Goal: Information Seeking & Learning: Learn about a topic

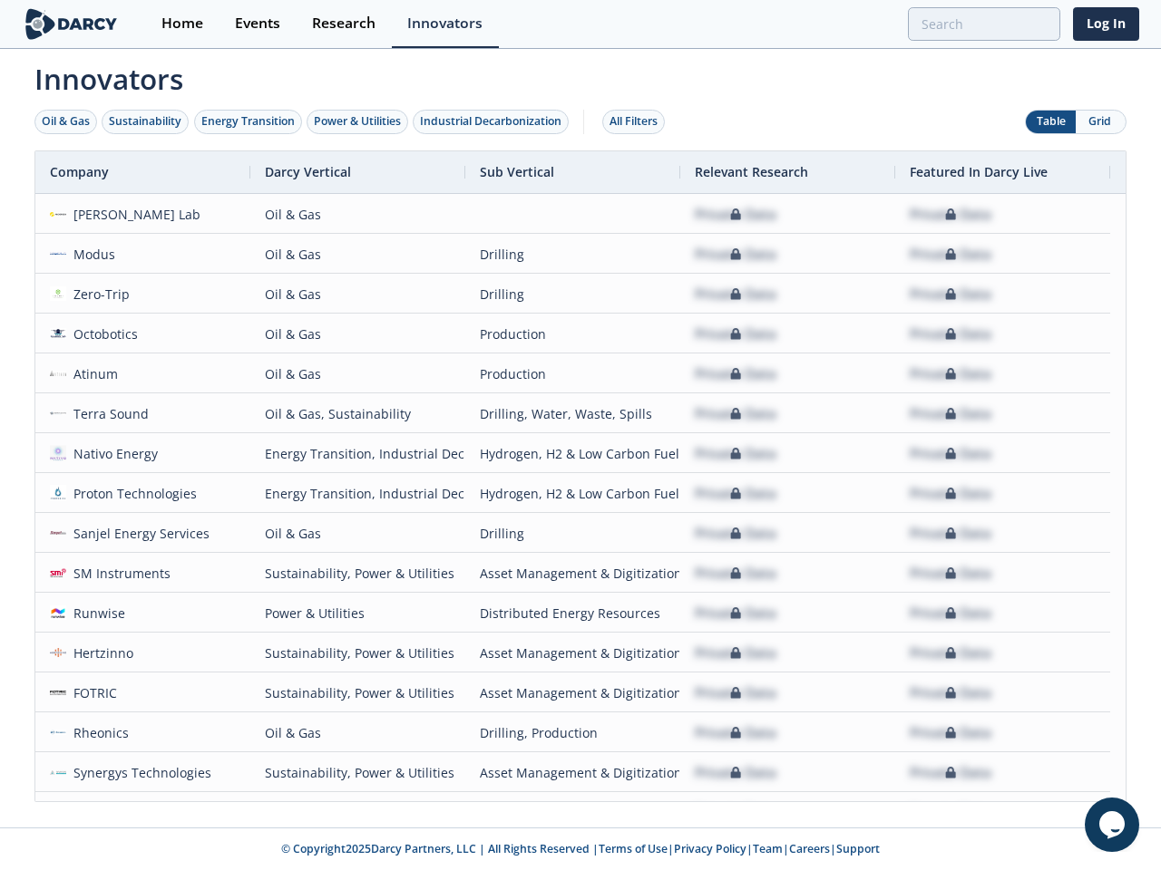
click at [66, 122] on div "Oil & Gas" at bounding box center [66, 121] width 48 height 16
click at [146, 122] on div "Sustainability" at bounding box center [145, 121] width 73 height 16
click at [248, 122] on div "Energy Transition" at bounding box center [247, 121] width 93 height 16
click at [359, 122] on div "Power & Utilities" at bounding box center [357, 121] width 87 height 16
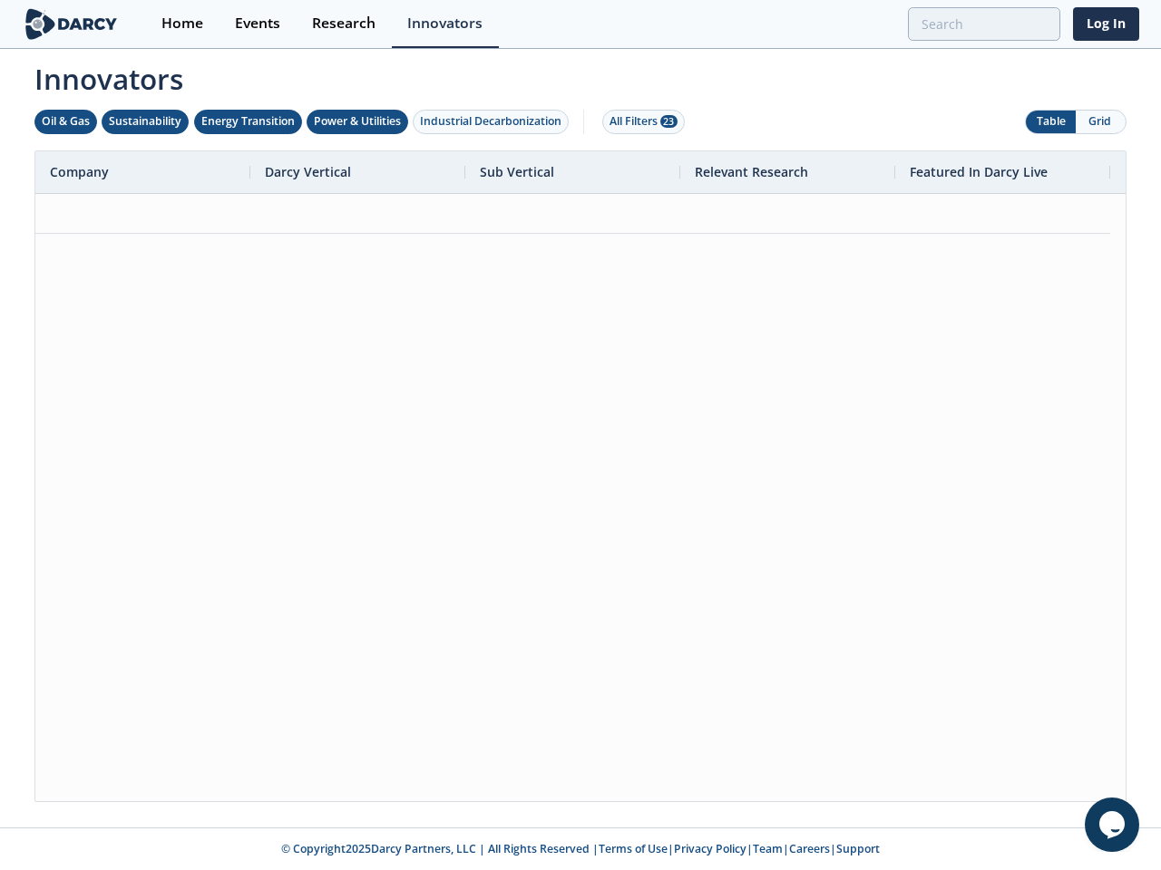
click at [494, 122] on div "Industrial Decarbonization" at bounding box center [490, 121] width 141 height 16
click at [638, 122] on div "All Filters 28" at bounding box center [643, 121] width 68 height 16
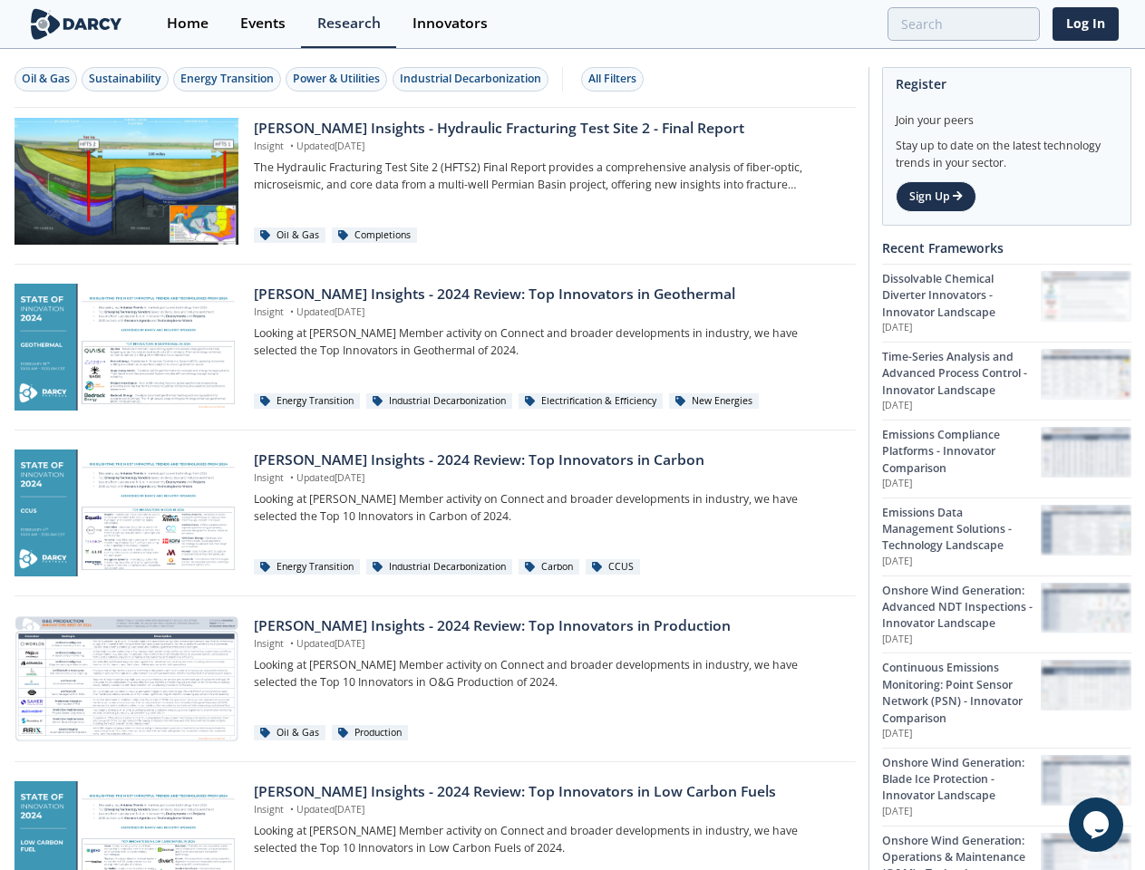
click at [46, 79] on div "Oil & Gas" at bounding box center [46, 79] width 48 height 16
click at [126, 79] on div "Sustainability" at bounding box center [125, 79] width 73 height 16
click at [228, 79] on div "Energy Transition" at bounding box center [226, 79] width 93 height 16
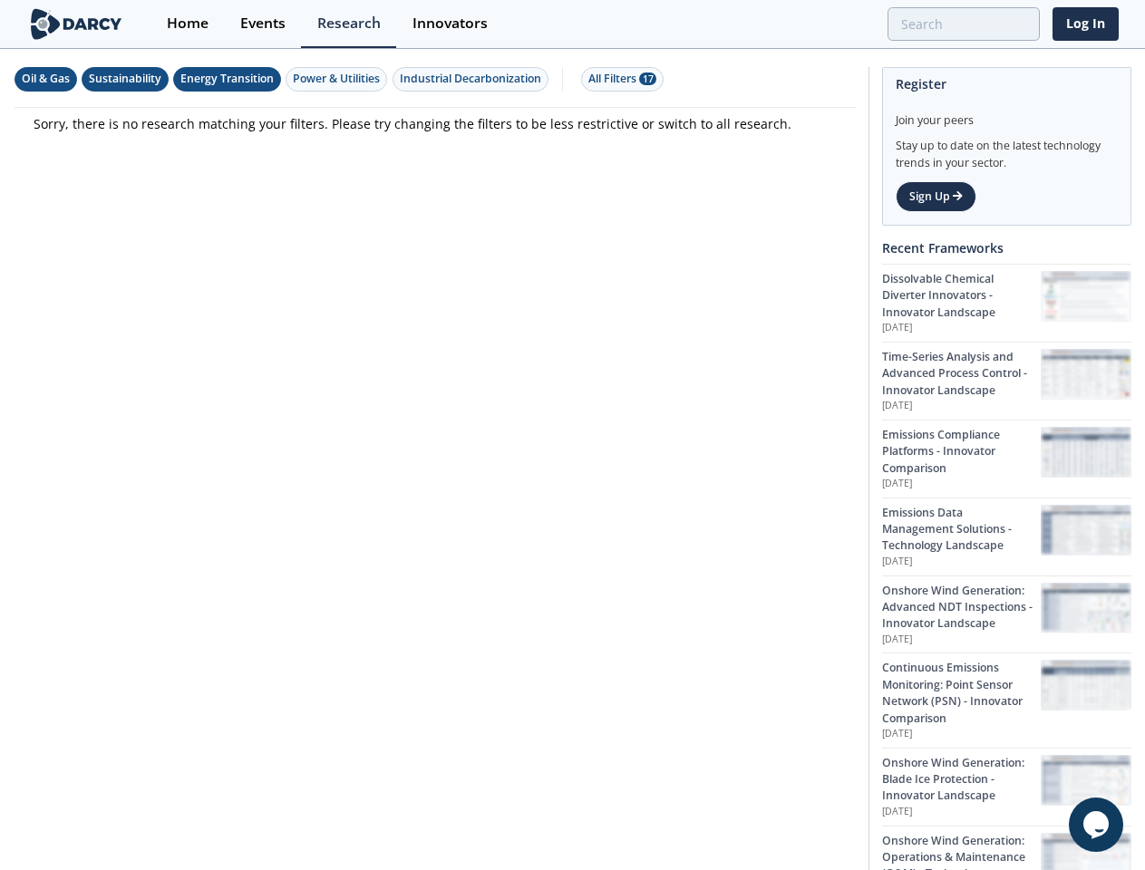
click at [339, 79] on div "Power & Utilities" at bounding box center [336, 79] width 87 height 16
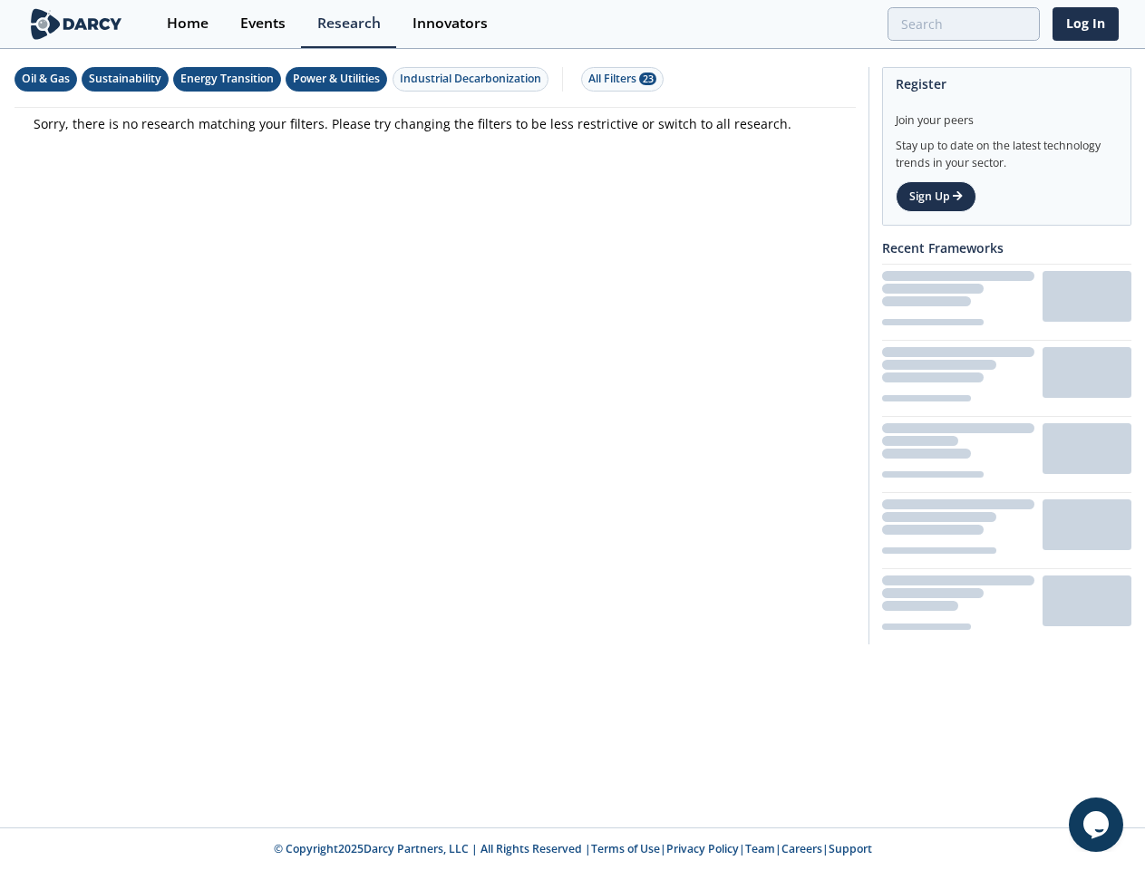
click at [473, 79] on div "Industrial Decarbonization" at bounding box center [470, 79] width 141 height 16
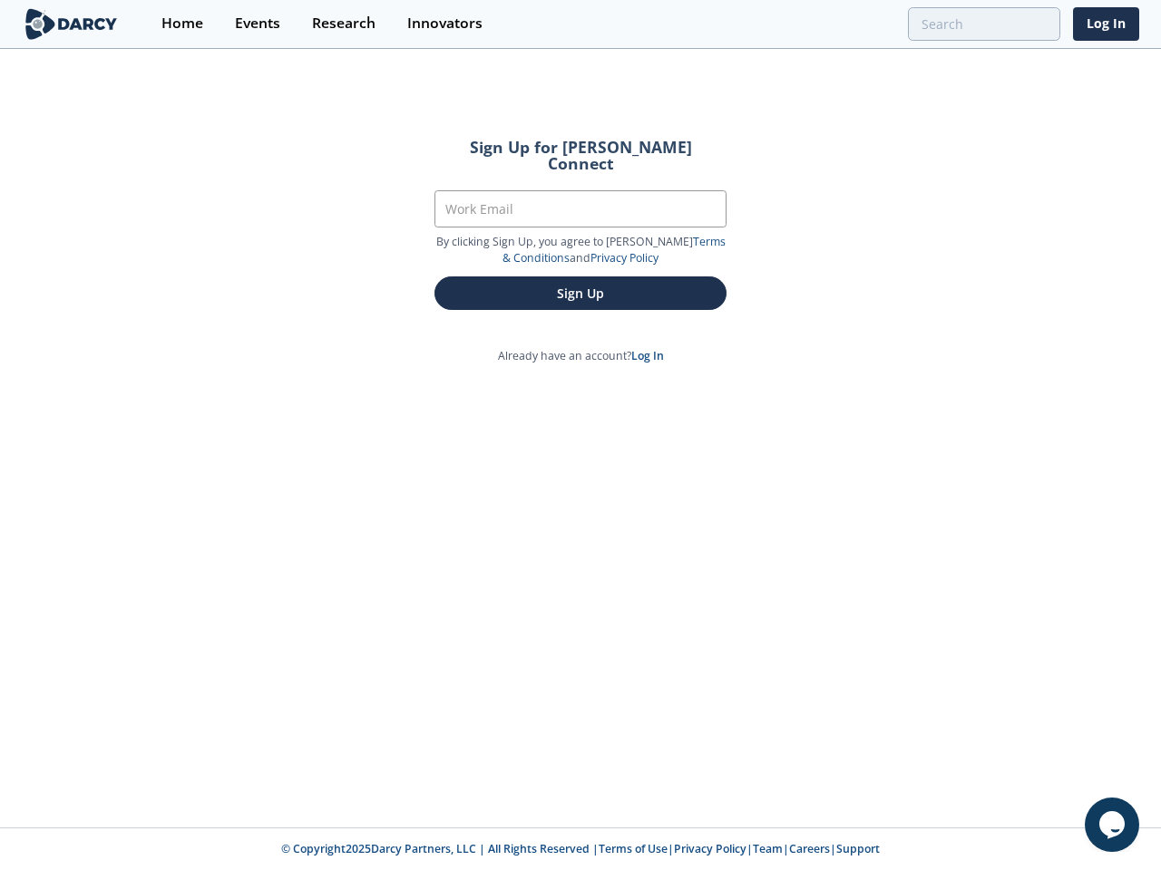
click at [580, 435] on div "Sign Up for [PERSON_NAME] Connect Work Email By clicking Sign Up, you agree to …" at bounding box center [580, 439] width 1161 height 777
click at [1112, 825] on icon "$i18n('chat', 'chat_widget')" at bounding box center [1111, 825] width 25 height 27
